Goal: Browse casually: Explore the website without a specific task or goal

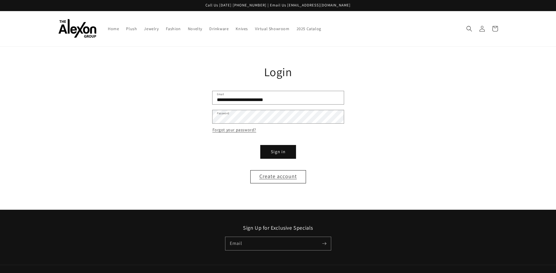
scroll to position [5, 0]
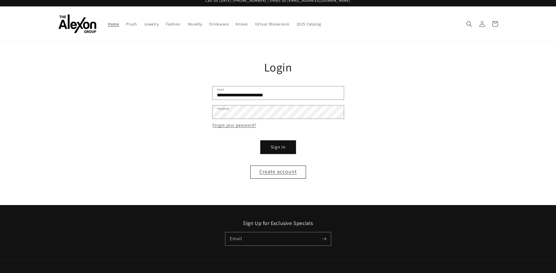
click at [111, 23] on span "Home" at bounding box center [113, 23] width 11 height 5
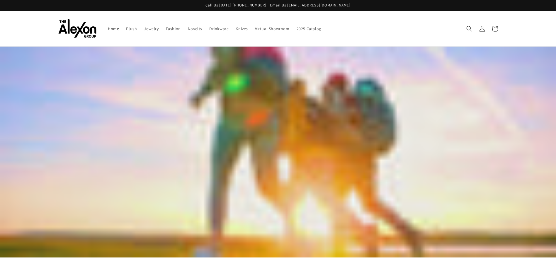
click at [467, 26] on icon "Search" at bounding box center [470, 29] width 6 height 6
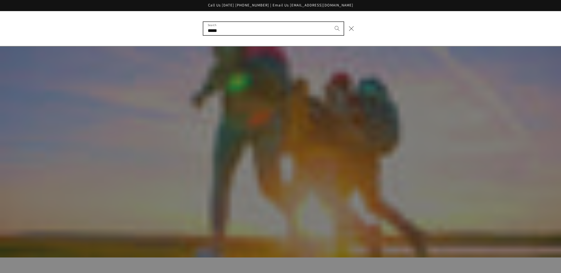
type input "*****"
click at [330, 22] on button "Search" at bounding box center [336, 28] width 13 height 13
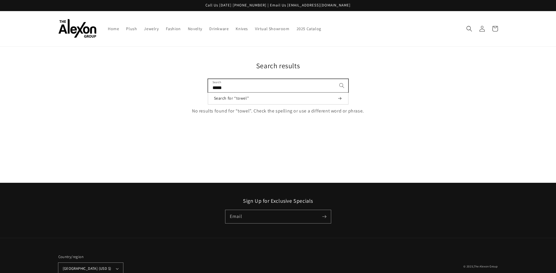
drag, startPoint x: 216, startPoint y: 88, endPoint x: 212, endPoint y: 86, distance: 4.0
click at [212, 86] on input "*****" at bounding box center [278, 85] width 140 height 13
drag, startPoint x: 237, startPoint y: 91, endPoint x: 183, endPoint y: 86, distance: 53.8
click at [183, 86] on div "Search results ***** Search Search for “towel” 0 results found for “towel” 0 re…" at bounding box center [278, 88] width 469 height 54
type input "**********"
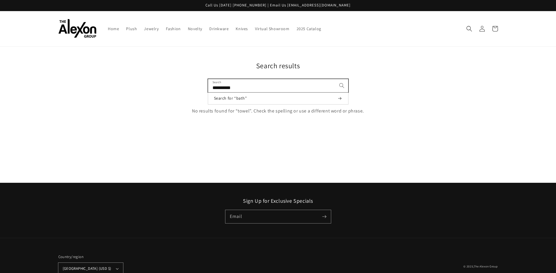
click button "Search for “bath”" at bounding box center [278, 99] width 140 height 12
click at [191, 28] on span "Novelty" at bounding box center [195, 28] width 14 height 5
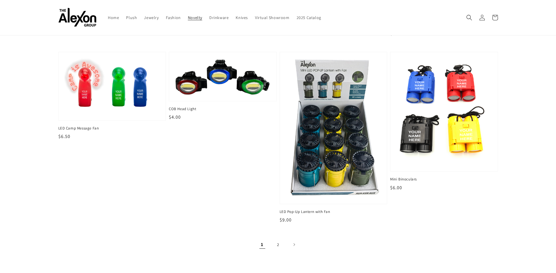
scroll to position [796, 0]
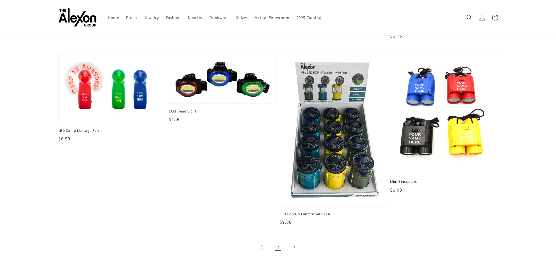
click at [278, 248] on link "2" at bounding box center [278, 247] width 13 height 13
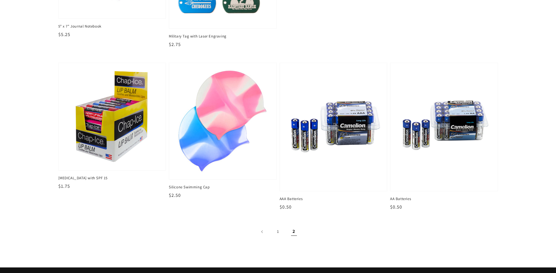
scroll to position [440, 0]
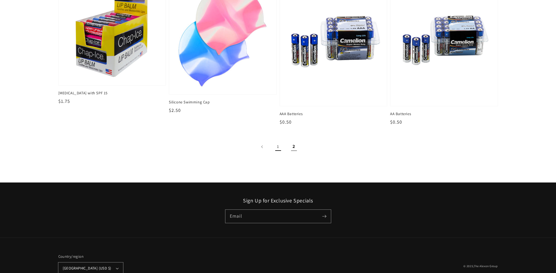
click at [280, 147] on link "1" at bounding box center [278, 146] width 13 height 13
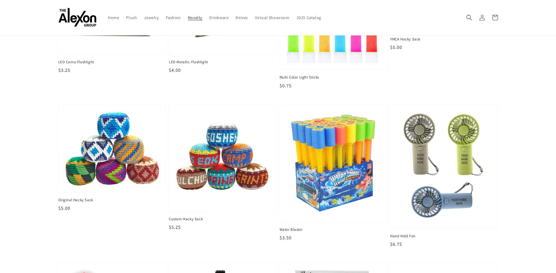
scroll to position [469, 0]
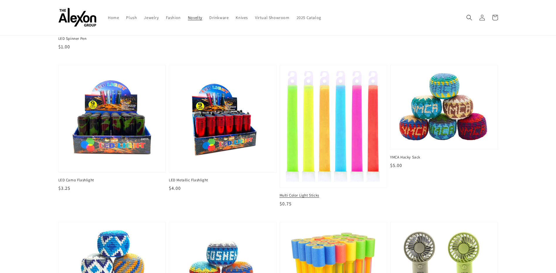
click at [342, 143] on img at bounding box center [333, 126] width 98 height 114
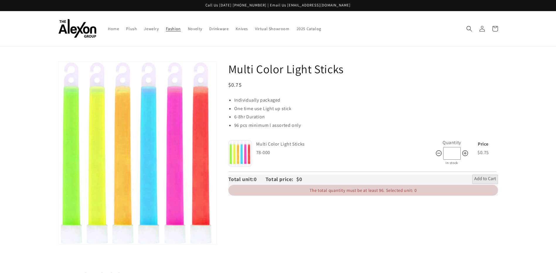
click at [168, 28] on span "Fashion" at bounding box center [173, 28] width 15 height 5
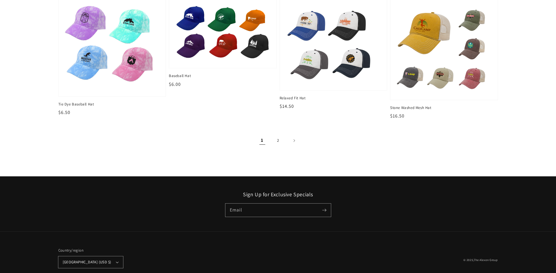
scroll to position [794, 0]
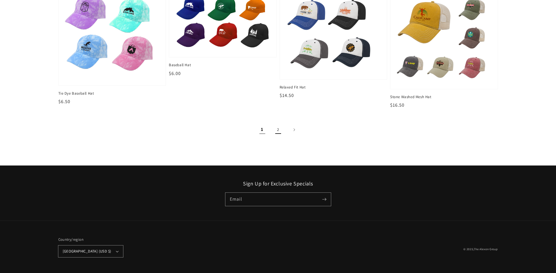
click at [279, 129] on link "2" at bounding box center [278, 129] width 13 height 13
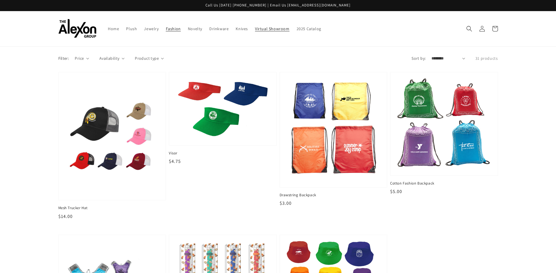
click at [272, 28] on span "Virtual Showroom" at bounding box center [272, 28] width 35 height 5
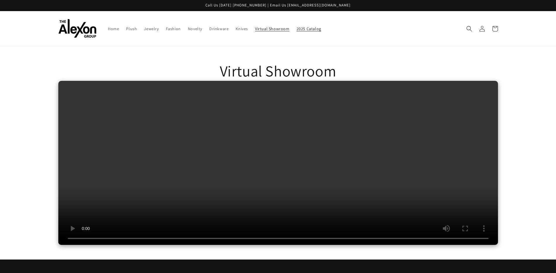
click at [304, 28] on span "2025 Catalog" at bounding box center [309, 28] width 25 height 5
